Goal: Transaction & Acquisition: Purchase product/service

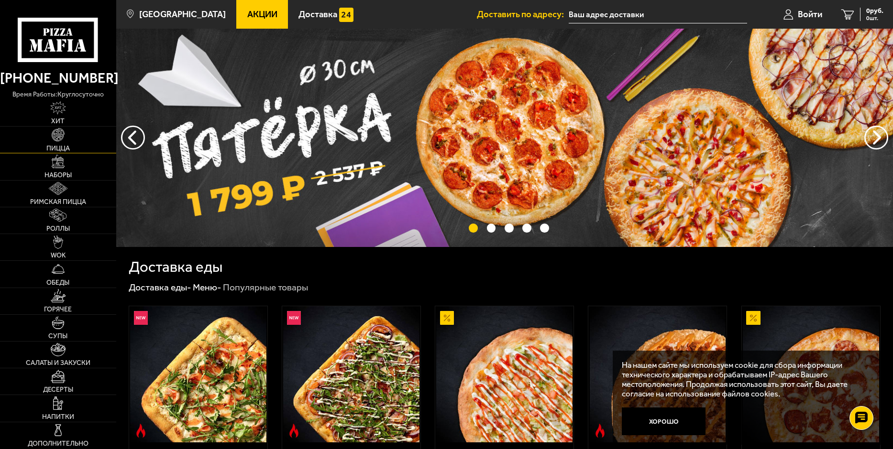
click at [55, 136] on img at bounding box center [58, 134] width 13 height 13
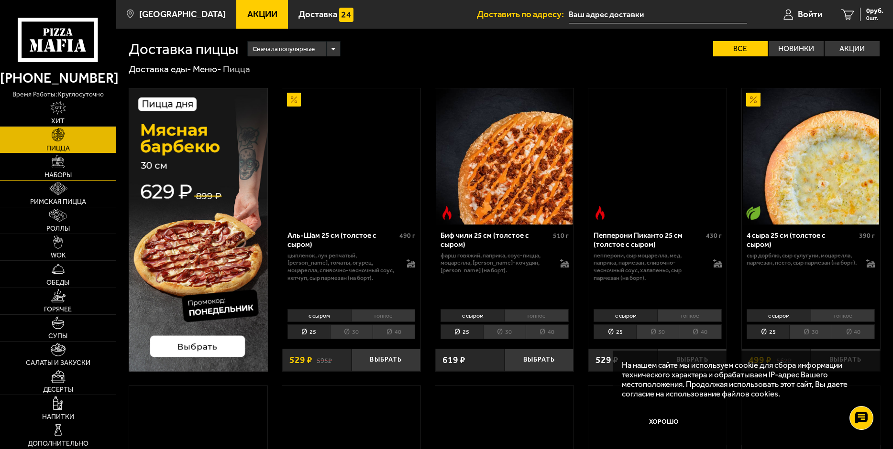
click at [70, 173] on span "Наборы" at bounding box center [57, 175] width 27 height 7
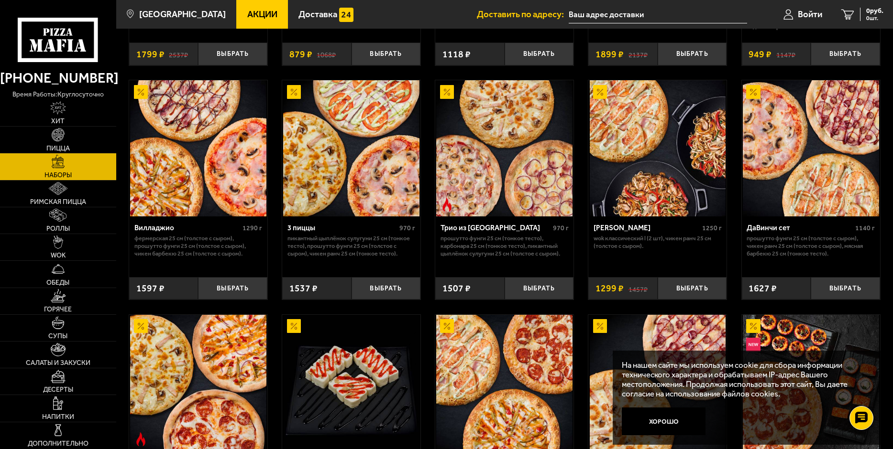
scroll to position [239, 0]
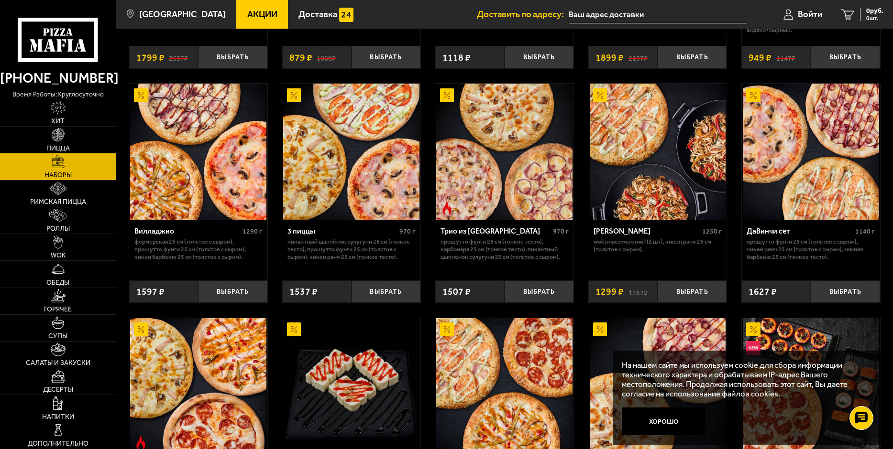
click at [788, 192] on img at bounding box center [810, 152] width 136 height 136
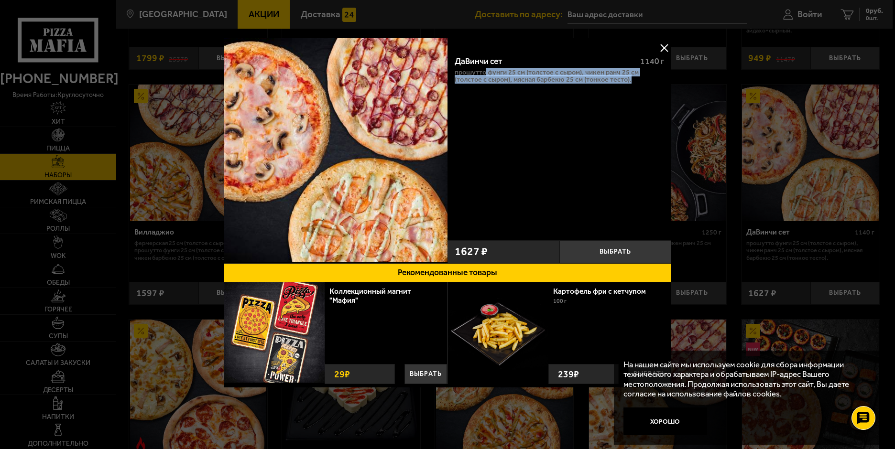
drag, startPoint x: 635, startPoint y: 81, endPoint x: 560, endPoint y: 203, distance: 143.4
click at [490, 91] on div "ДаВинчи сет 1140 г Прошутто Фунги 25 см (толстое с сыром), Чикен Ранч 25 см (то…" at bounding box center [559, 142] width 224 height 188
drag, startPoint x: 560, startPoint y: 203, endPoint x: 589, endPoint y: 134, distance: 75.4
click at [560, 202] on div "ДаВинчи сет 1140 г Прошутто Фунги 25 см (толстое с сыром), Чикен Ранч 25 см (то…" at bounding box center [559, 142] width 224 height 188
click at [660, 46] on button at bounding box center [664, 48] width 14 height 14
